Goal: Complete application form

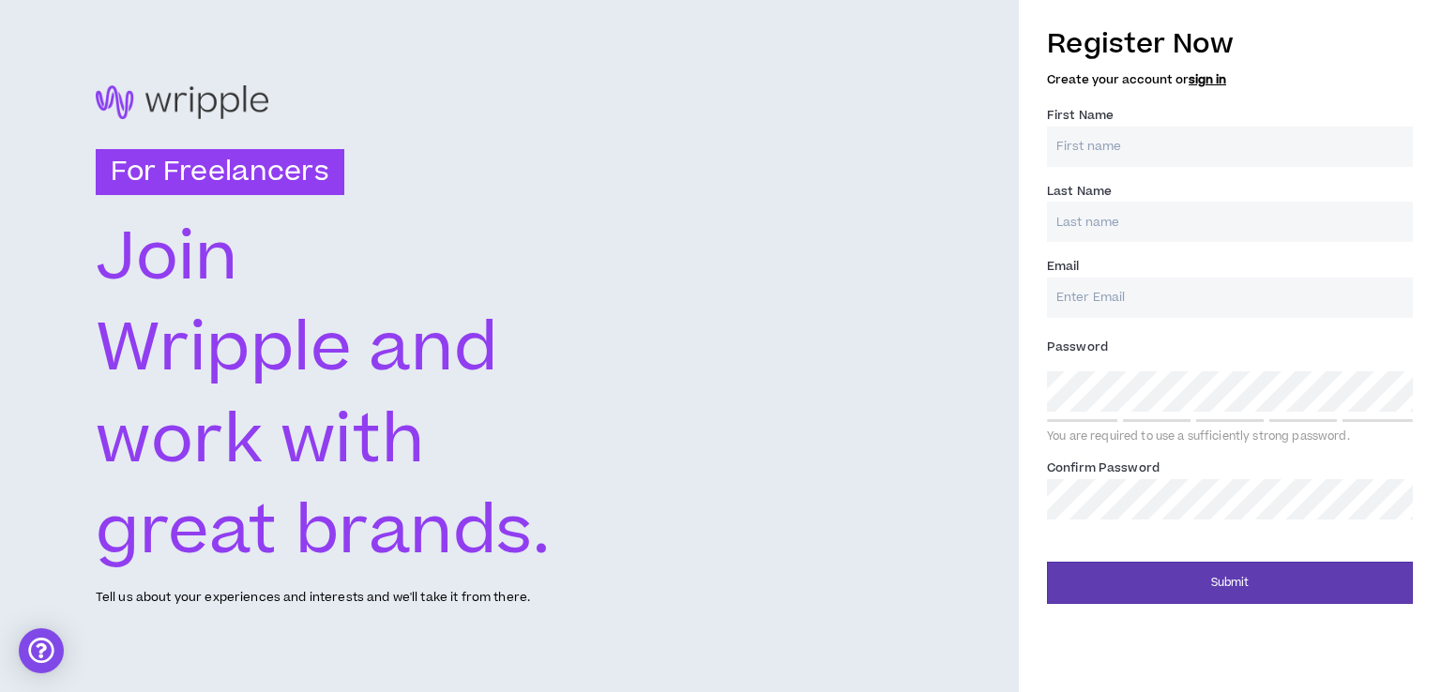
click at [1074, 147] on input "First Name *" at bounding box center [1230, 147] width 366 height 40
type input "[PERSON_NAME]"
click at [1111, 224] on input "Last Name *" at bounding box center [1230, 222] width 366 height 40
click at [1062, 226] on input "gicheru" at bounding box center [1230, 222] width 366 height 40
type input "Gicheru"
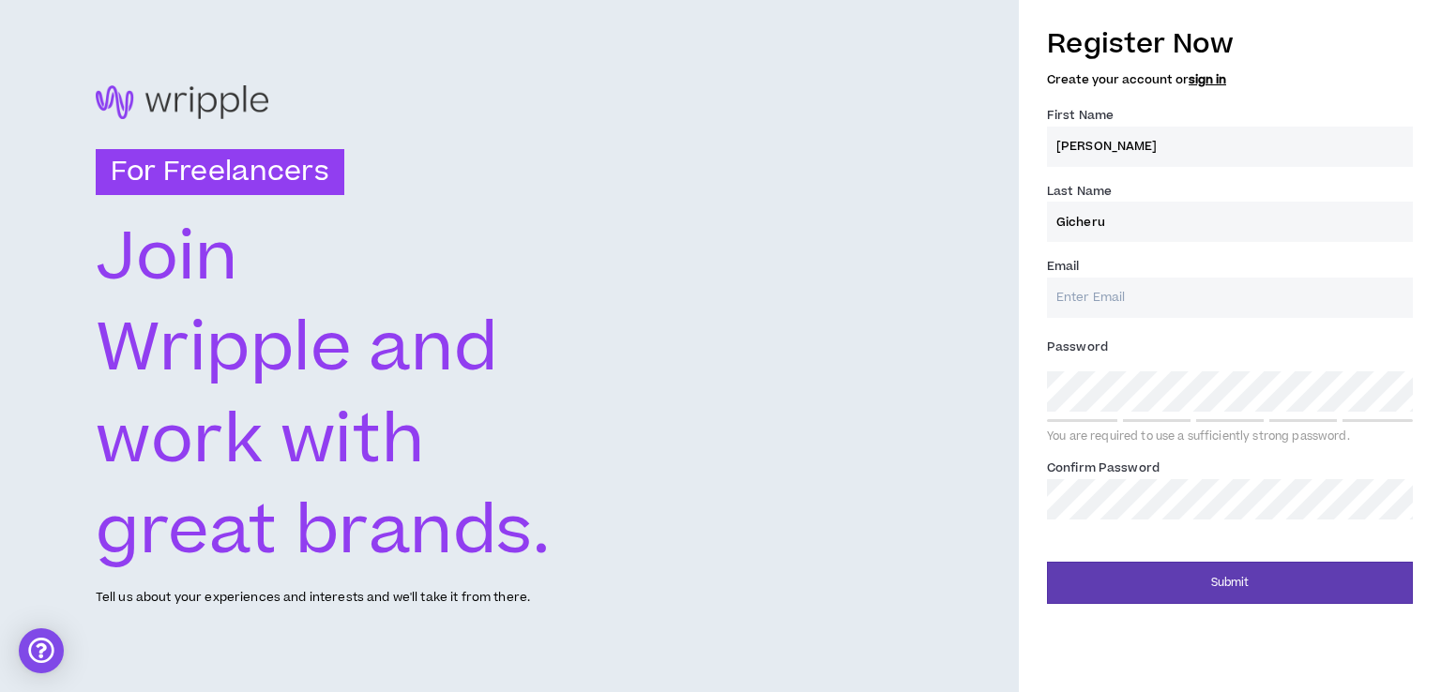
click at [1127, 296] on input "Email *" at bounding box center [1230, 298] width 366 height 40
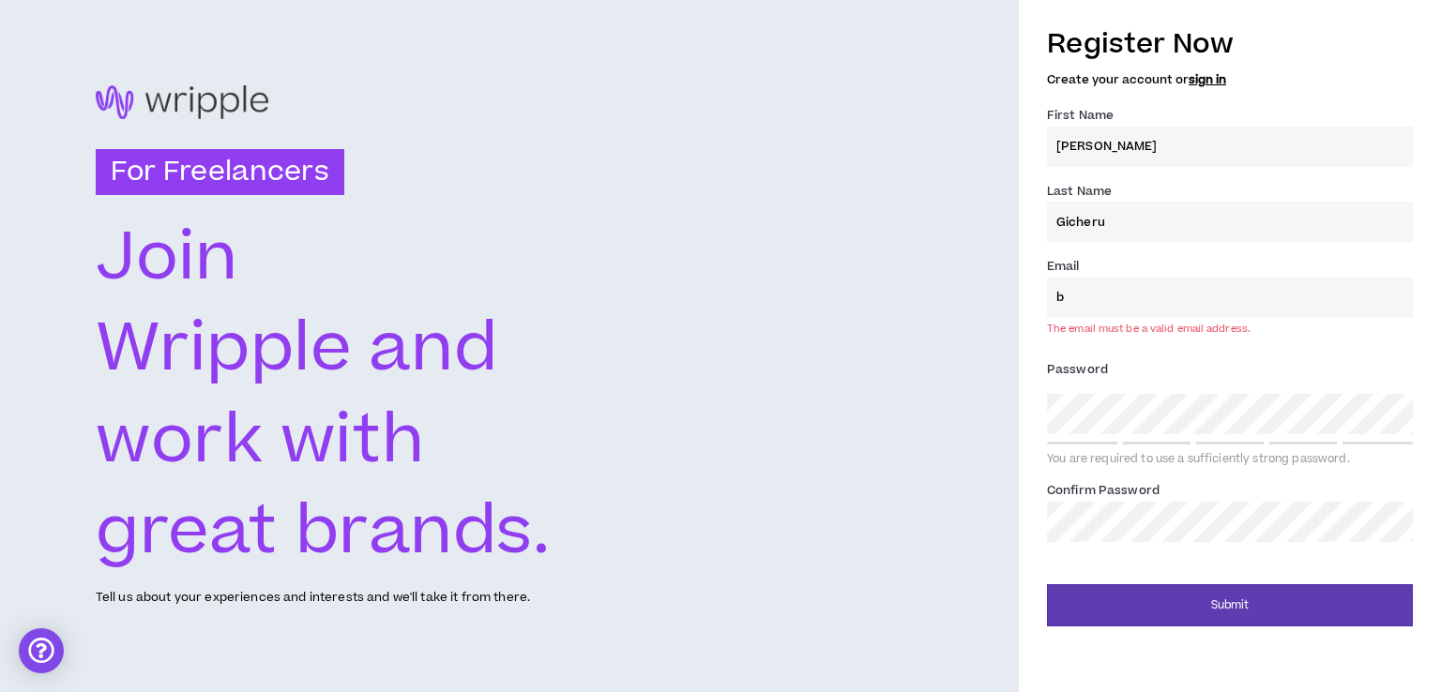
type input "[EMAIL_ADDRESS][DOMAIN_NAME]"
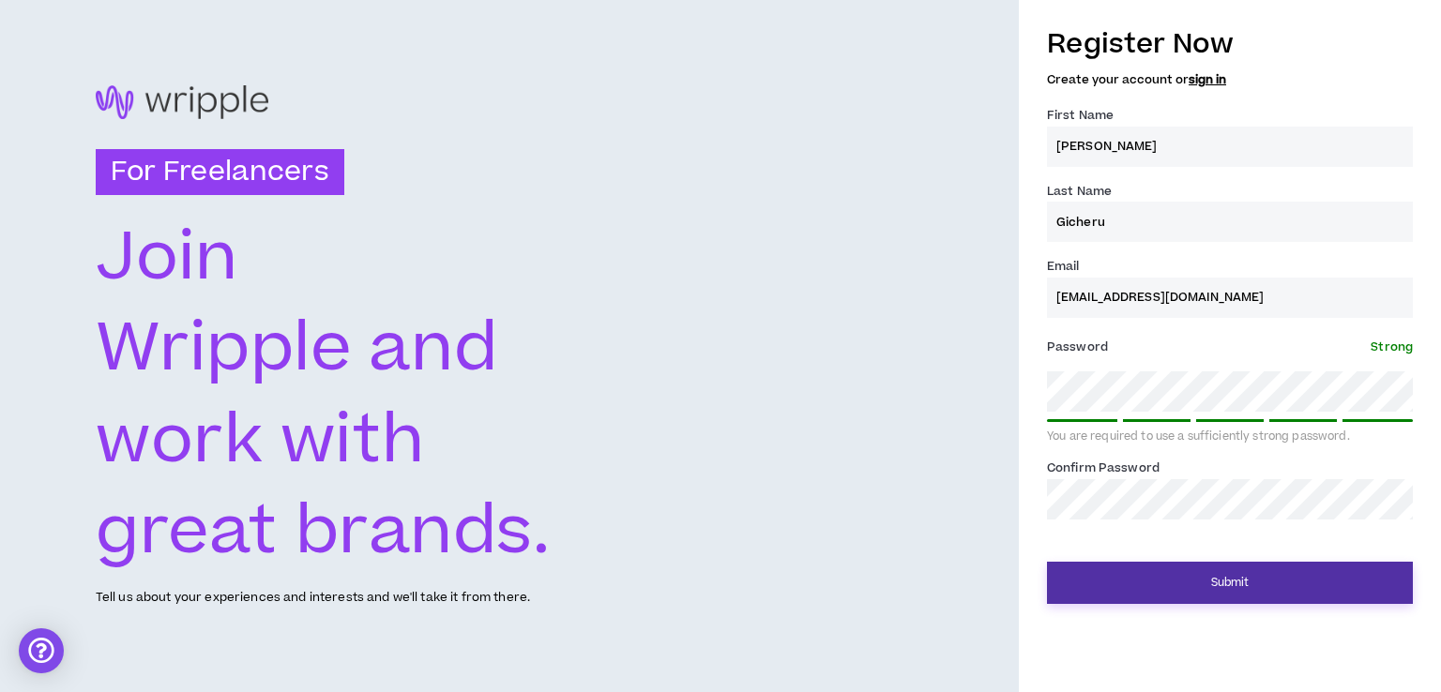
click at [1245, 573] on button "Submit" at bounding box center [1230, 583] width 366 height 42
